Goal: Complete application form: Complete application form

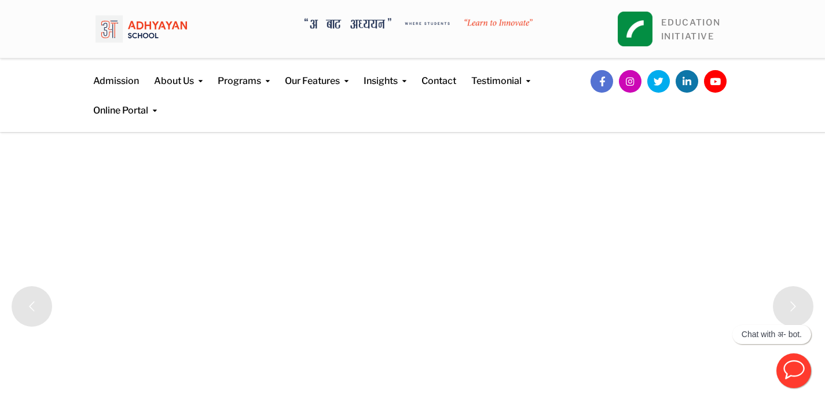
click at [254, 156] on rs-slides "Welcome to Adhyayan where we learn to innovate. Register Now Register Now innov…" at bounding box center [412, 306] width 825 height 347
click at [666, 25] on link "EDUCATION INITIATIVE" at bounding box center [691, 29] width 60 height 24
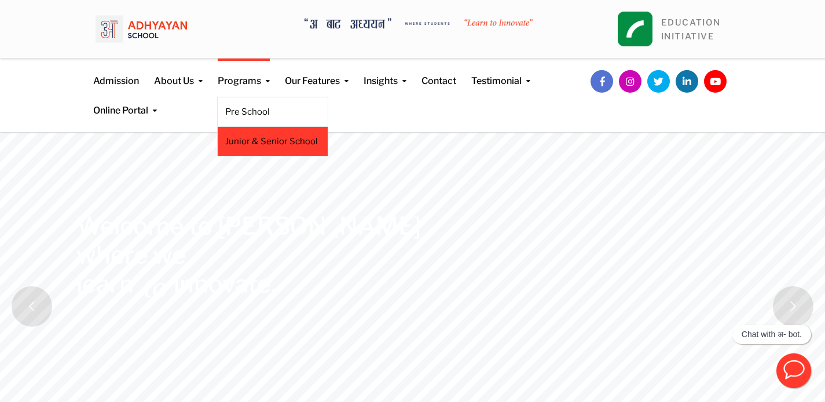
click at [281, 145] on link "Junior & Senior School" at bounding box center [272, 141] width 95 height 13
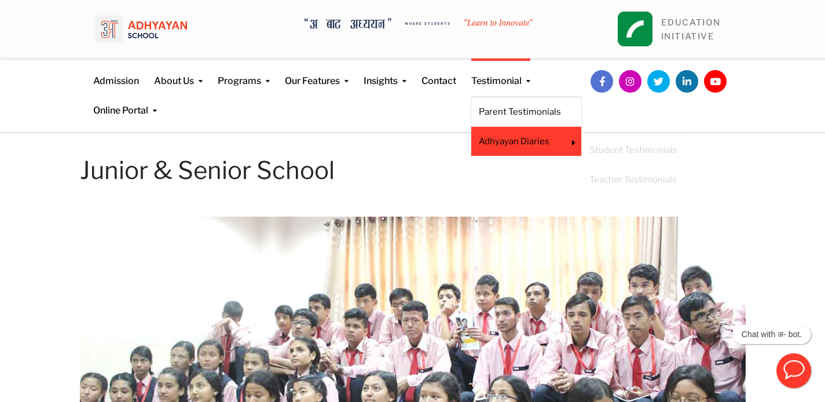
click at [520, 146] on link "Adhyayan Diaries" at bounding box center [518, 141] width 79 height 13
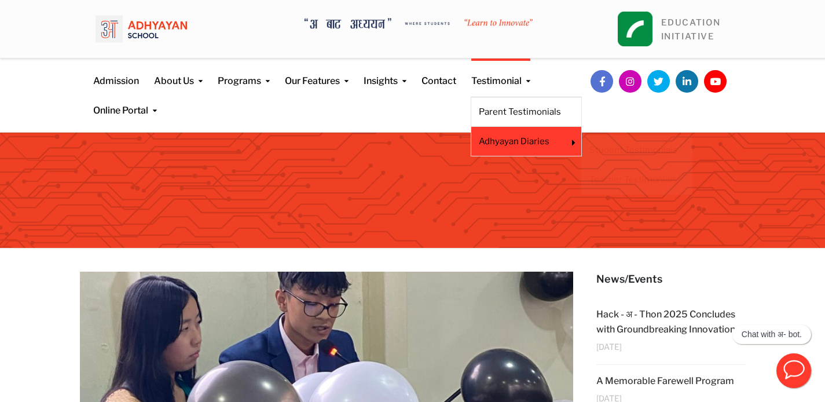
click at [516, 127] on li "Adhyayan Diaries Student Testimonials Teacher Testimonials" at bounding box center [526, 142] width 111 height 30
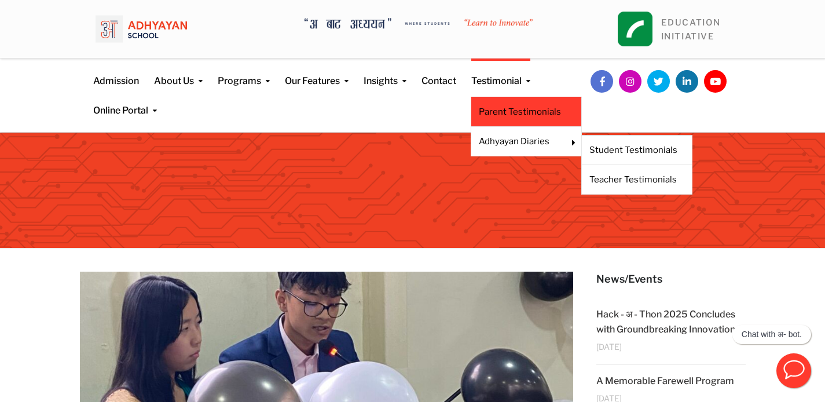
click at [523, 101] on li "Parent Testimonials" at bounding box center [526, 112] width 111 height 30
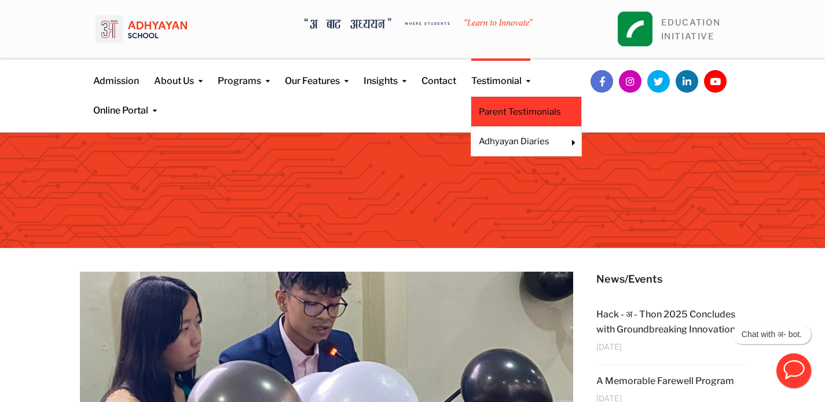
click at [525, 110] on link "Parent Testimonials" at bounding box center [526, 111] width 95 height 13
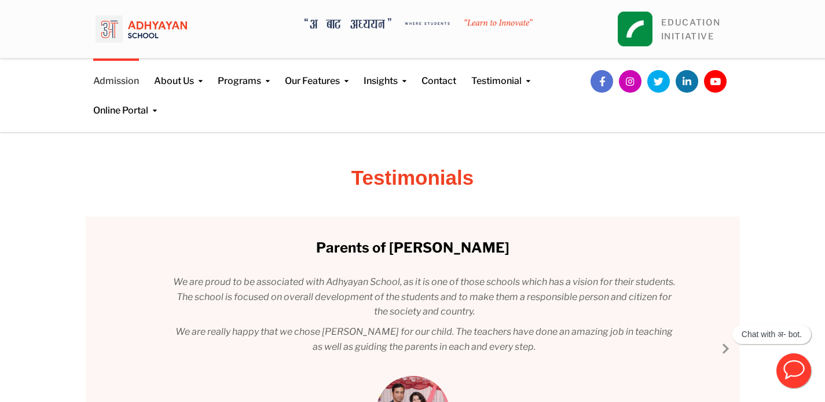
click at [120, 82] on link "Admission" at bounding box center [116, 73] width 46 height 30
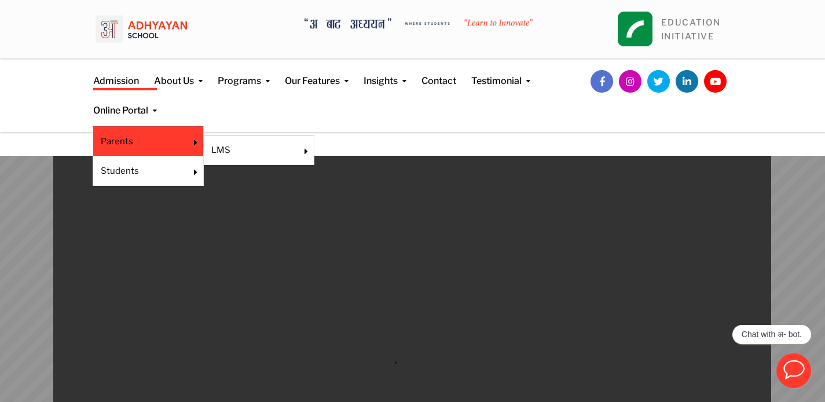
click at [133, 145] on link "Parents" at bounding box center [140, 141] width 79 height 13
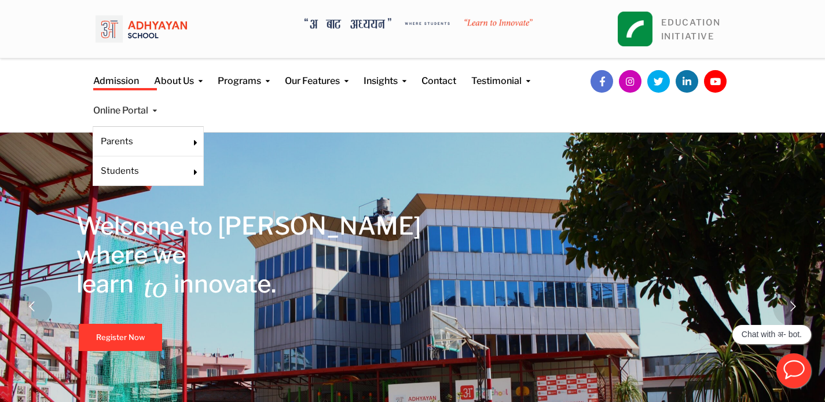
click at [138, 94] on link "Online Portal" at bounding box center [125, 103] width 64 height 30
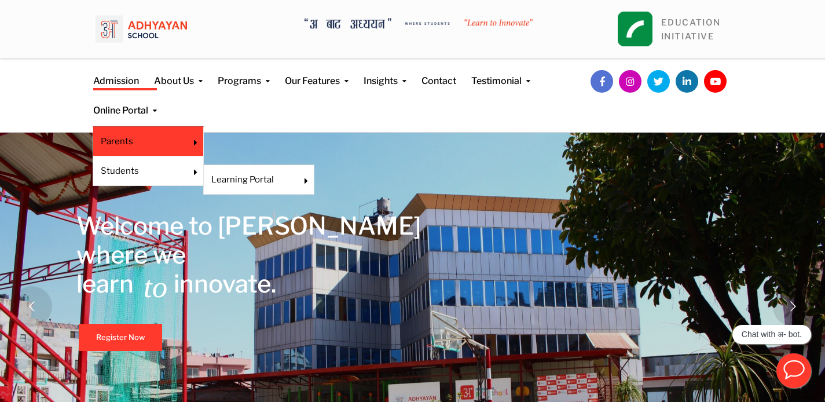
click at [155, 144] on link "Parents" at bounding box center [140, 141] width 79 height 13
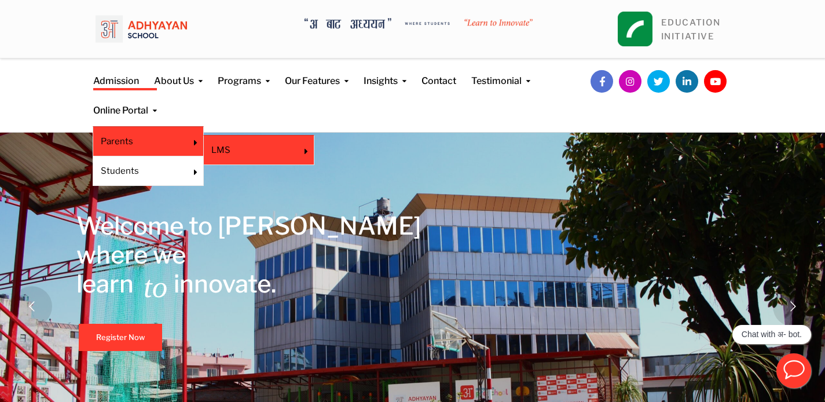
click at [233, 156] on li "LMS Veda" at bounding box center [258, 150] width 111 height 30
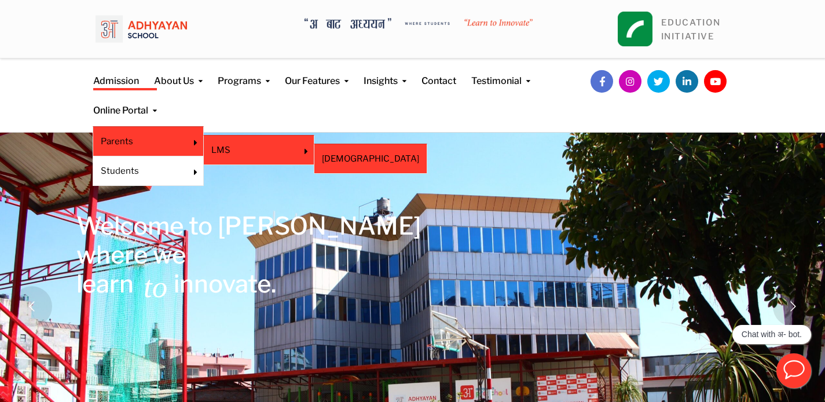
click at [355, 155] on link "[DEMOGRAPHIC_DATA]" at bounding box center [370, 158] width 97 height 13
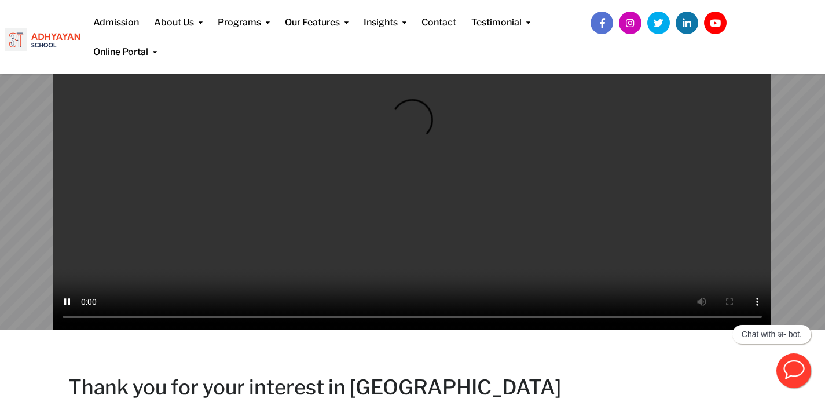
scroll to position [233, 0]
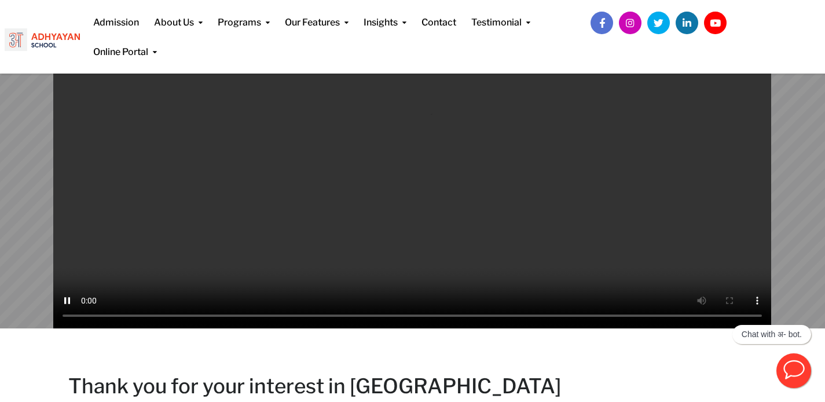
click at [794, 225] on rs-layer at bounding box center [412, 125] width 825 height 405
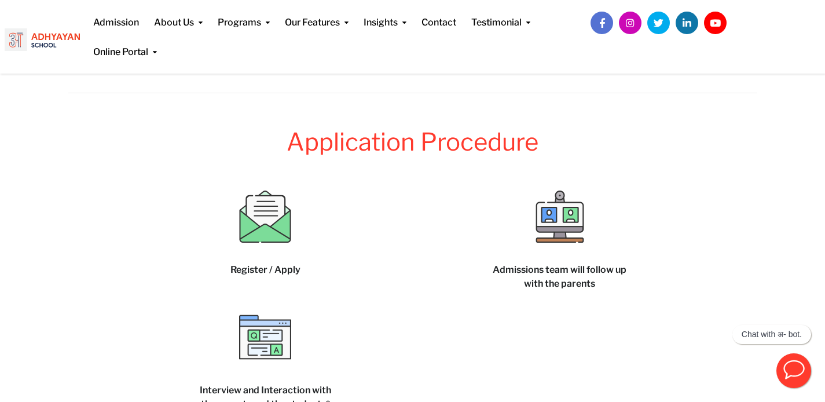
scroll to position [1047, 0]
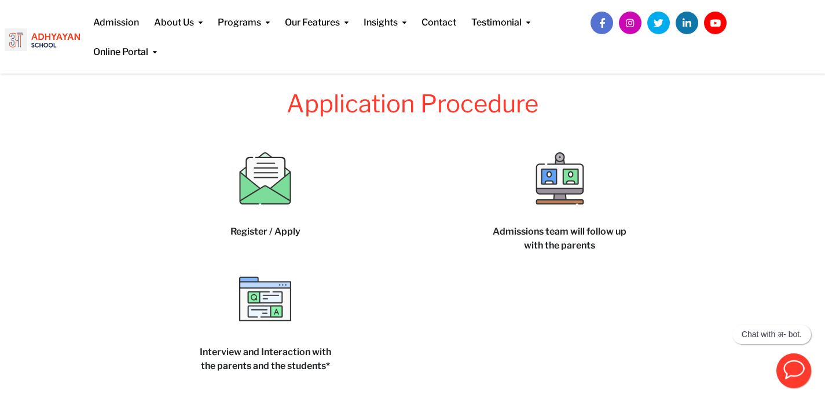
click at [257, 177] on img at bounding box center [265, 178] width 52 height 52
click at [275, 203] on div "Register / Apply" at bounding box center [265, 195] width 277 height 86
click at [270, 246] on div "Register / Apply" at bounding box center [265, 205] width 294 height 107
click at [273, 198] on img at bounding box center [265, 178] width 52 height 52
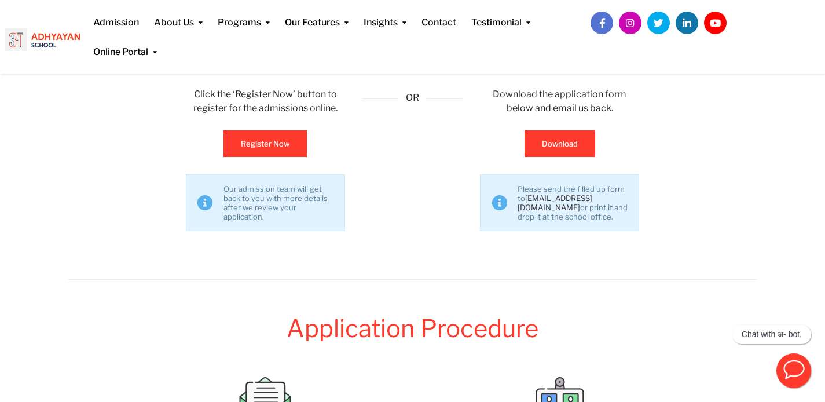
scroll to position [723, 0]
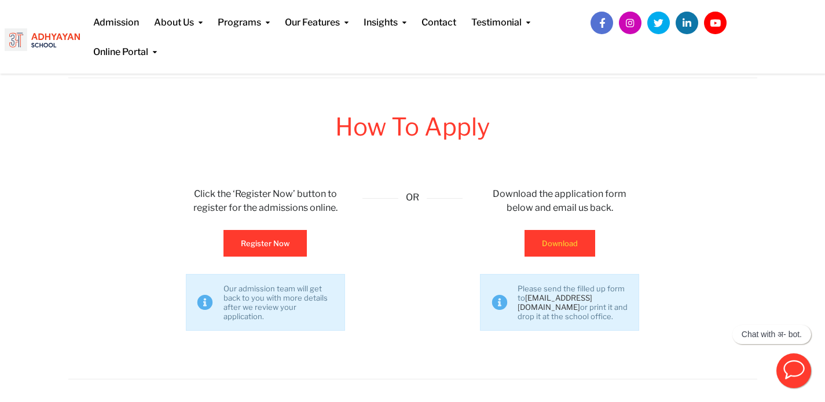
click at [553, 247] on link "Download" at bounding box center [559, 243] width 71 height 27
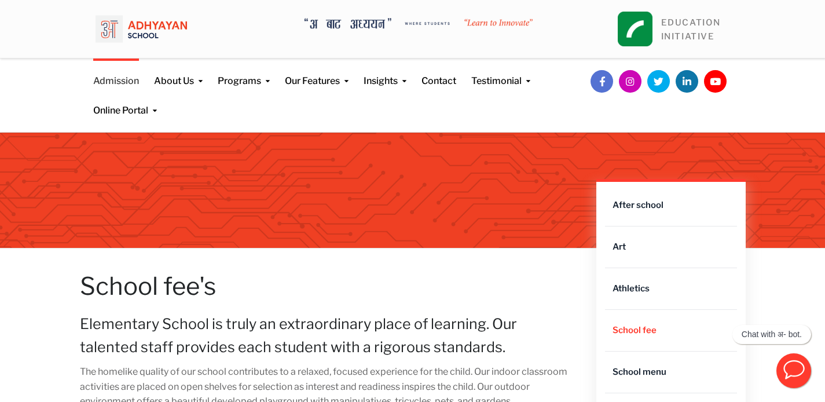
click at [118, 63] on link "Admission" at bounding box center [116, 73] width 46 height 30
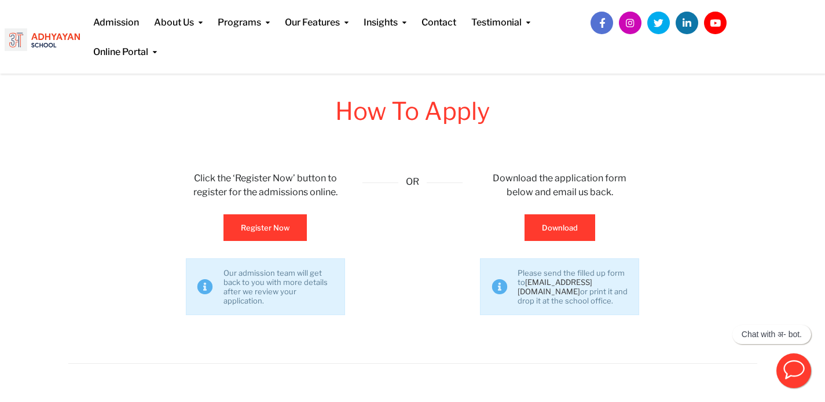
scroll to position [742, 0]
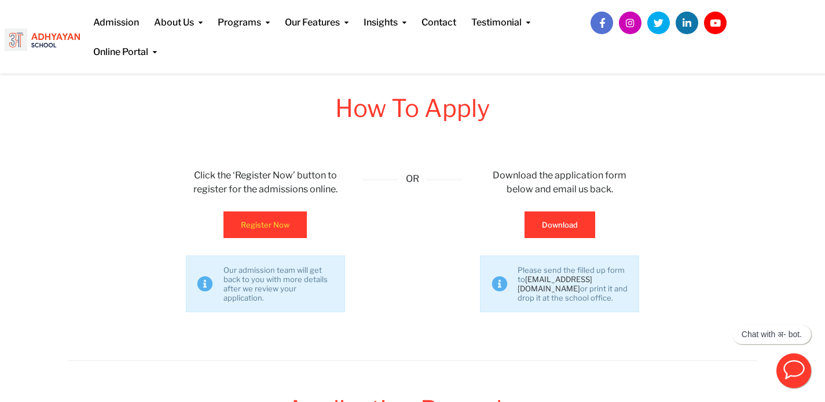
click at [270, 228] on link "Register Now" at bounding box center [264, 224] width 83 height 27
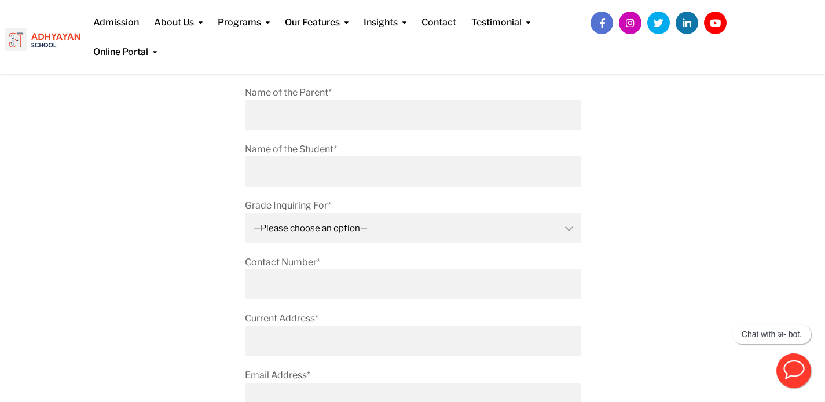
scroll to position [208, 0]
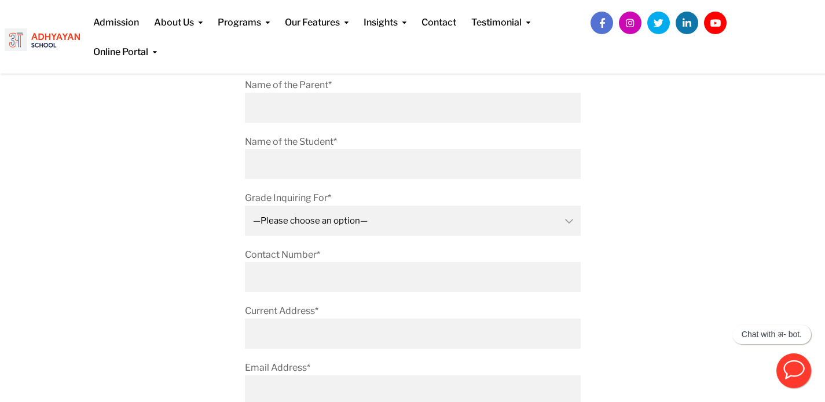
click at [568, 216] on select "—Please choose an option— Pre-School (PG/Nursery - Kindergarten: LKG/UKG) Grade…" at bounding box center [413, 221] width 336 height 30
select select "Grade 4"
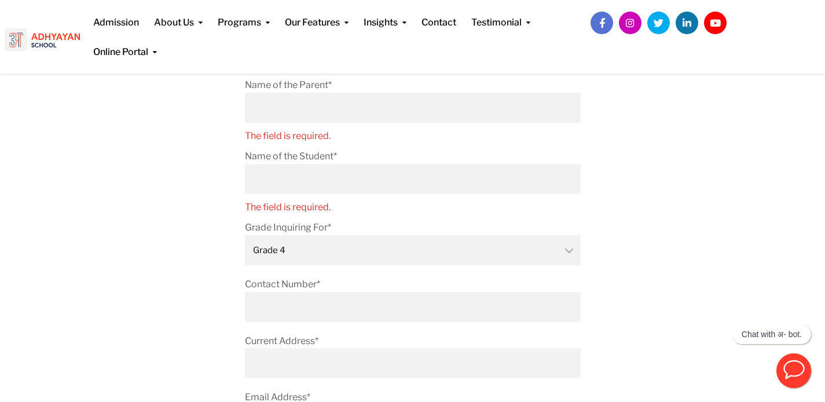
click at [454, 179] on input "Name of the Student* The field is required." at bounding box center [413, 179] width 336 height 30
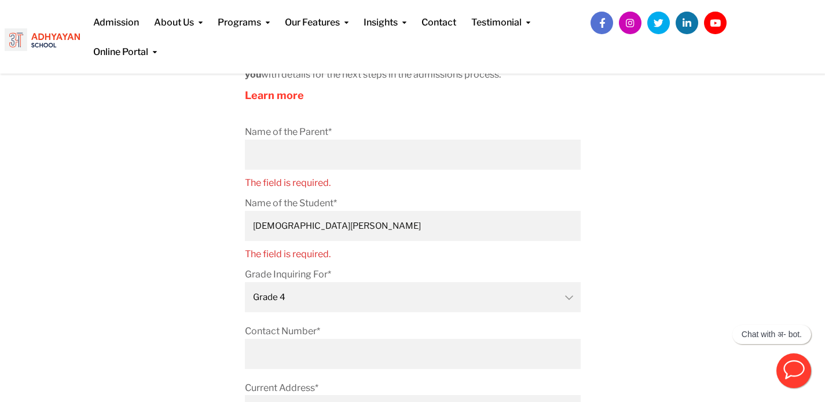
scroll to position [160, 0]
type input "Krishabh Sankhi"
click at [427, 162] on input "Name of the Parent* The field is required." at bounding box center [413, 155] width 336 height 30
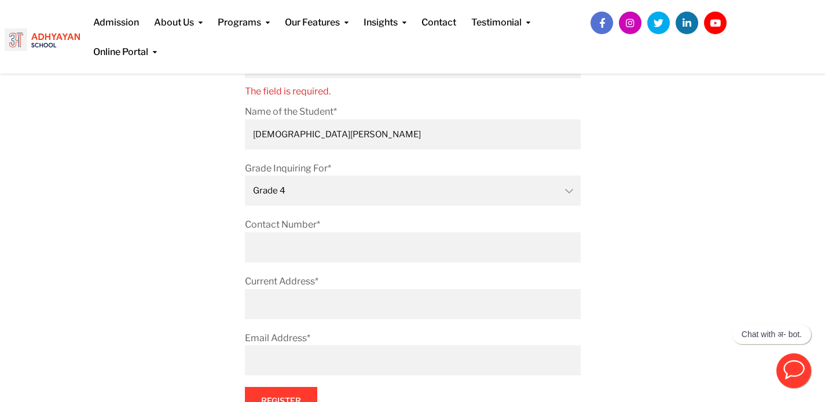
scroll to position [271, 0]
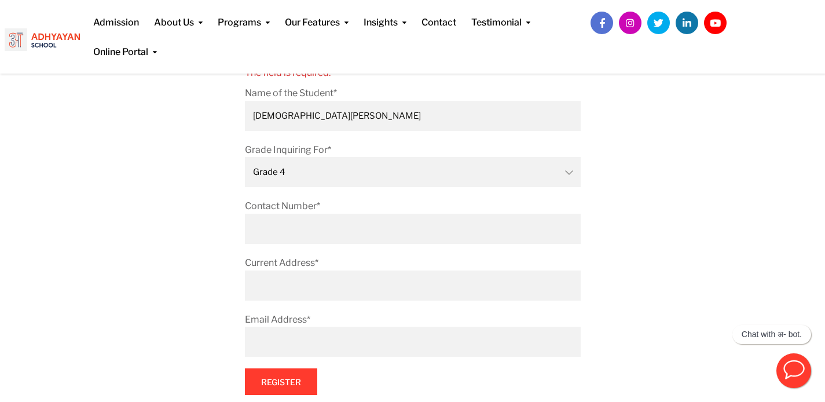
click at [380, 230] on input "Contact Number*" at bounding box center [413, 229] width 336 height 30
type input "9841740379"
click at [359, 296] on input "Current Address*" at bounding box center [413, 285] width 336 height 30
type input "Raniban, Nagarjun-1, Kathmandu"
click at [351, 338] on input "Email Address*" at bounding box center [413, 342] width 336 height 30
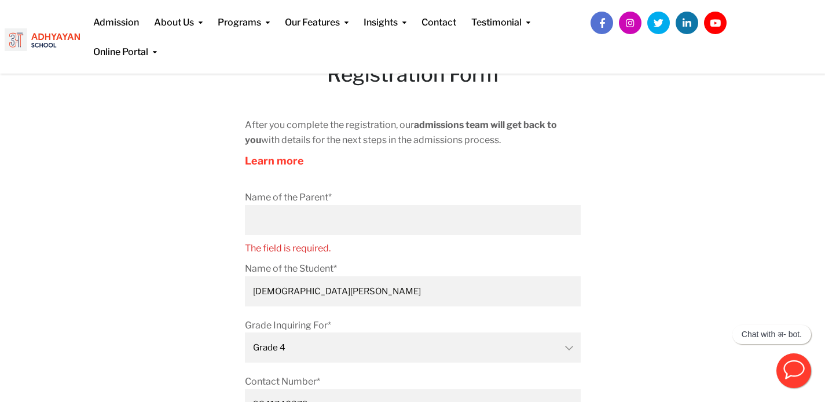
scroll to position [83, 0]
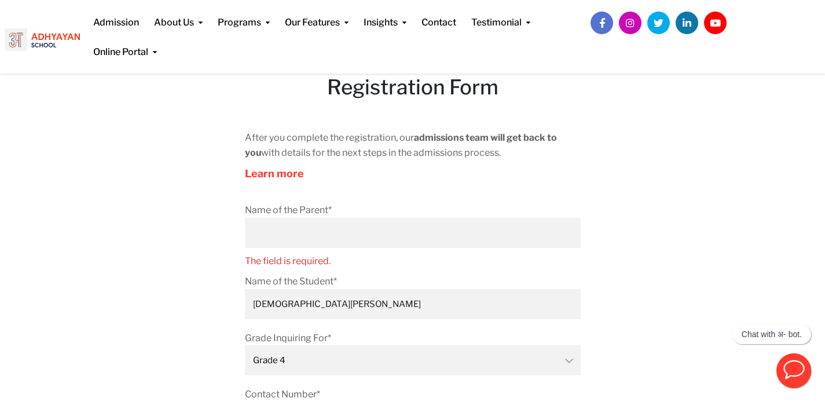
click at [317, 233] on input "Name of the Parent* The field is required." at bounding box center [413, 233] width 336 height 30
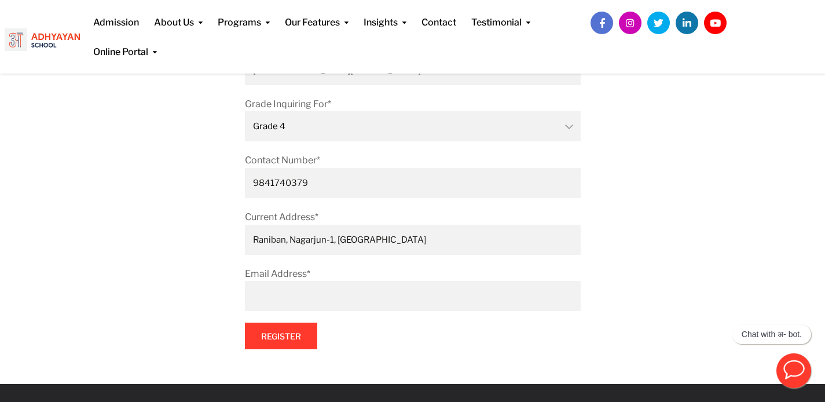
scroll to position [323, 0]
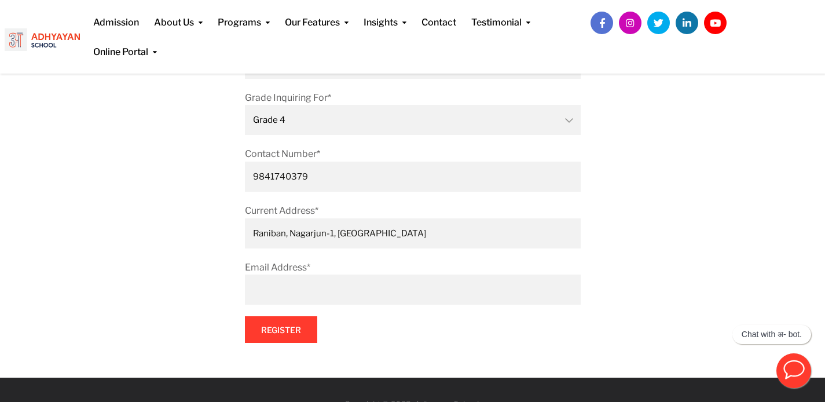
type input "Pratibha Subedi"
click at [285, 295] on p "Email Address*" at bounding box center [413, 285] width 336 height 51
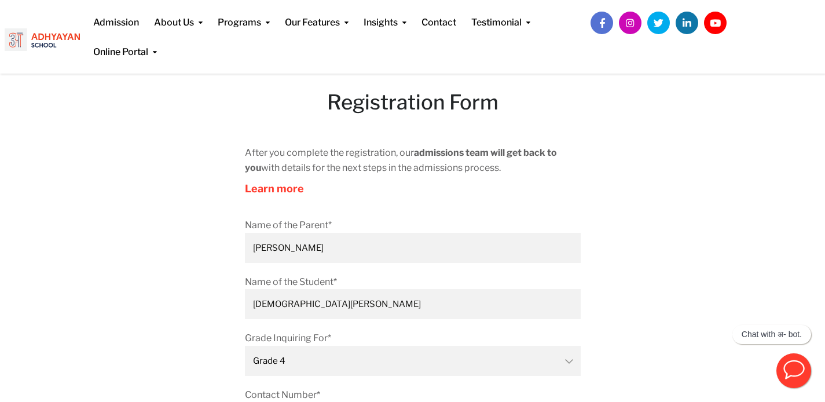
scroll to position [64, 0]
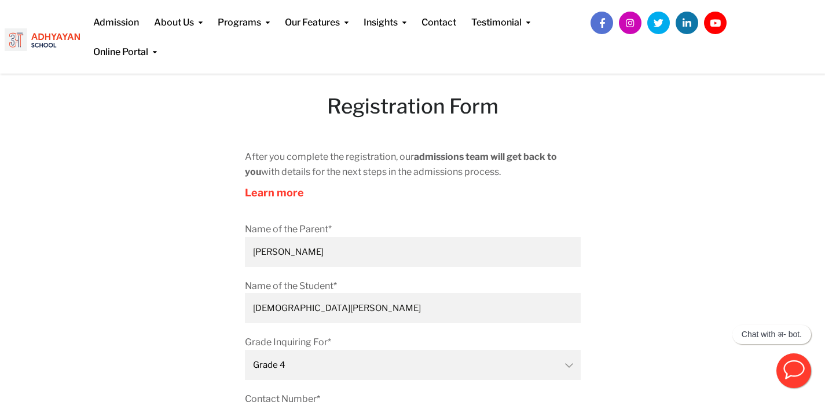
click at [291, 187] on span "more" at bounding box center [290, 192] width 27 height 12
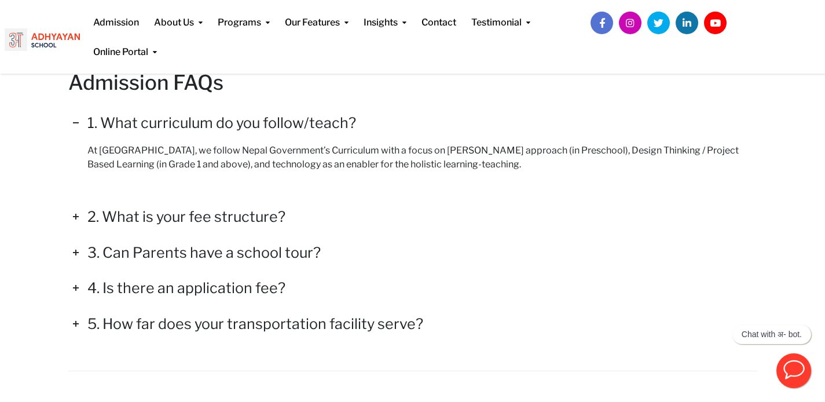
scroll to position [1656, 0]
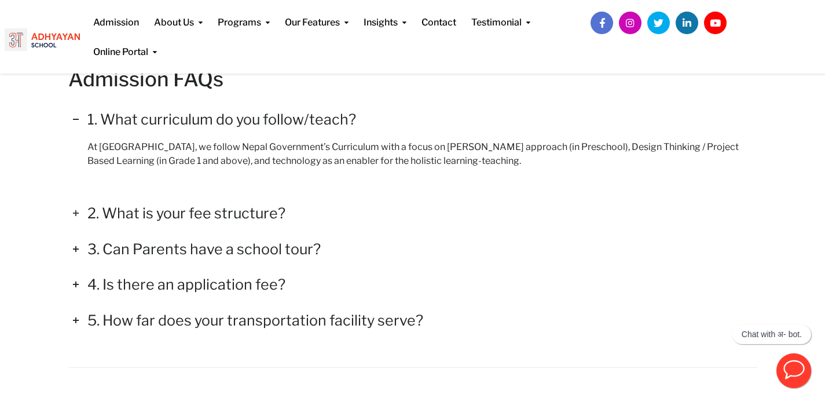
click at [71, 211] on icon at bounding box center [75, 213] width 13 height 13
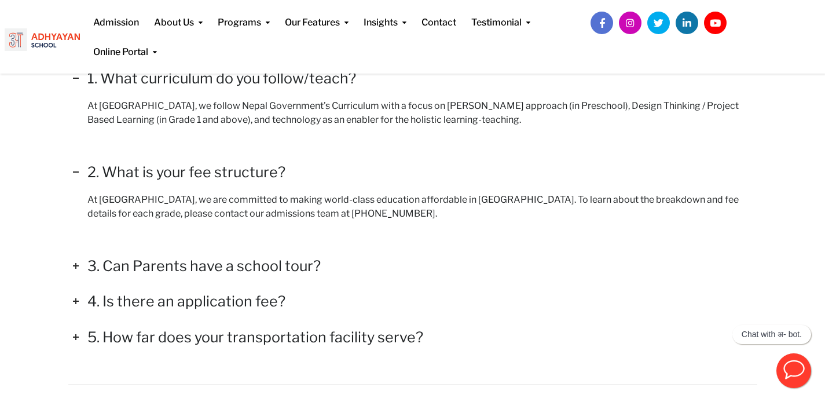
scroll to position [1699, 0]
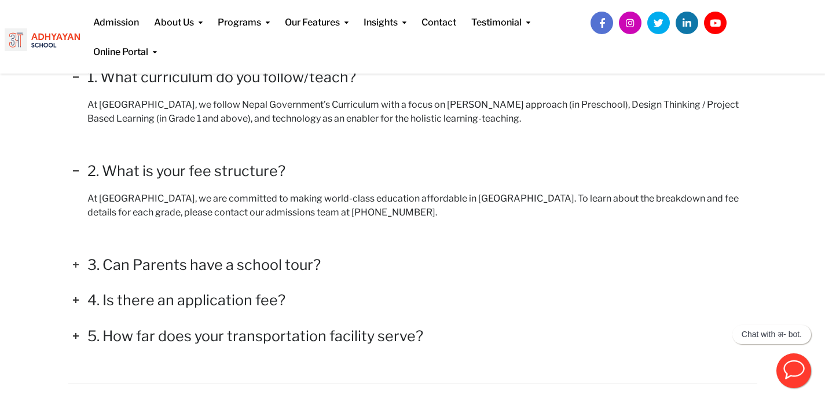
click at [78, 265] on icon at bounding box center [75, 264] width 13 height 13
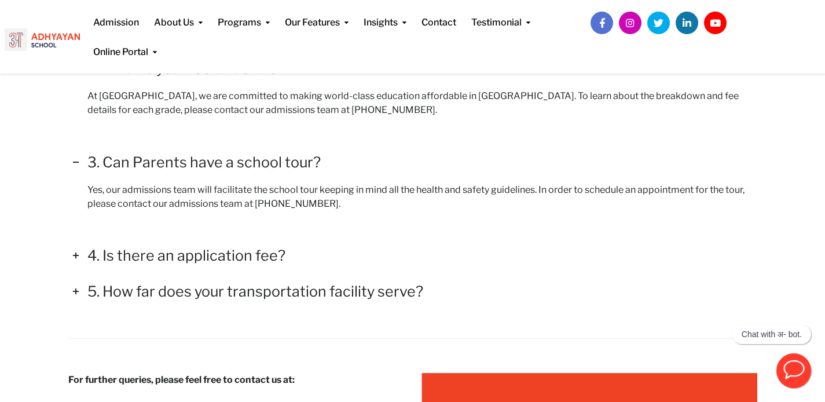
scroll to position [1802, 0]
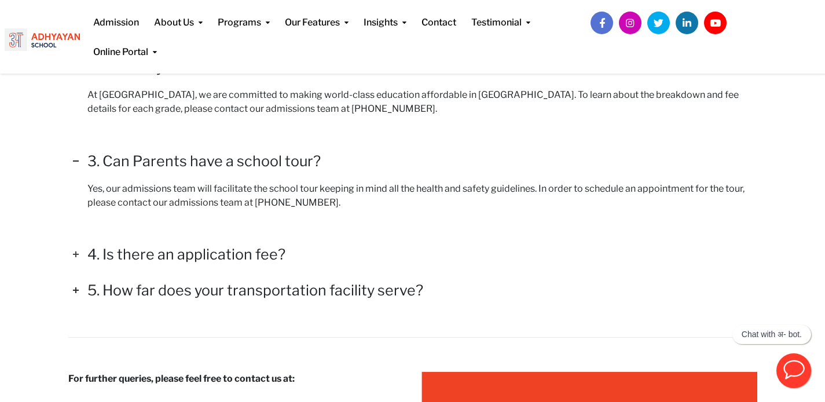
click at [76, 249] on icon at bounding box center [75, 254] width 13 height 13
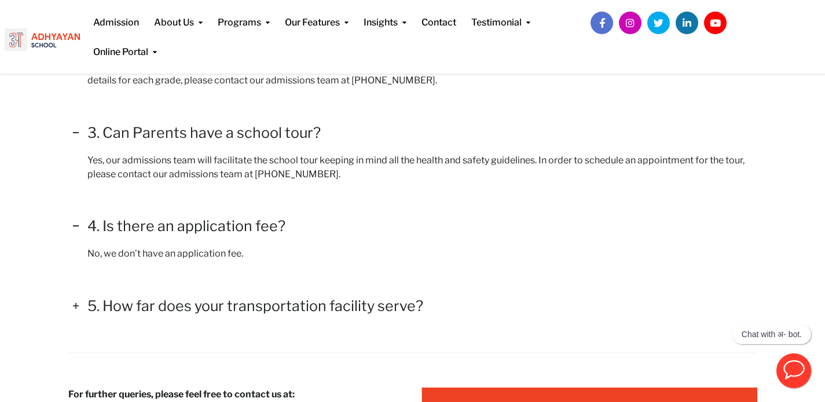
scroll to position [1846, 0]
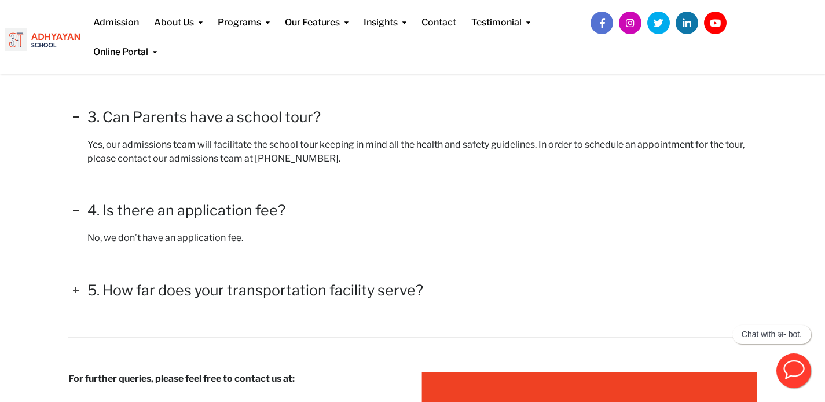
click at [76, 289] on icon at bounding box center [75, 290] width 13 height 13
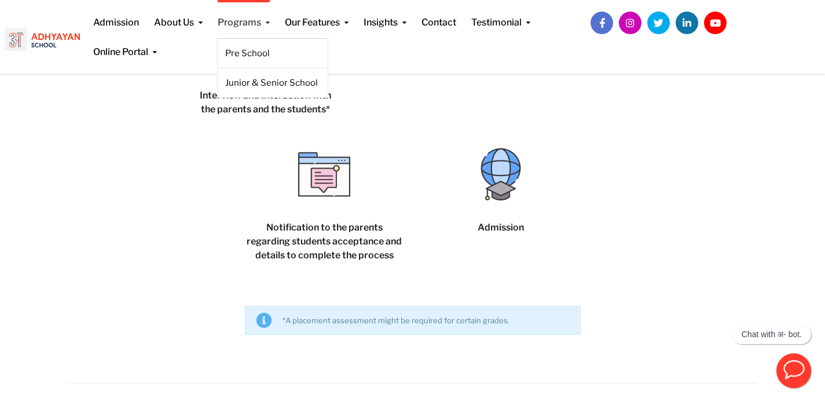
scroll to position [1281, 0]
